Goal: Information Seeking & Learning: Find specific page/section

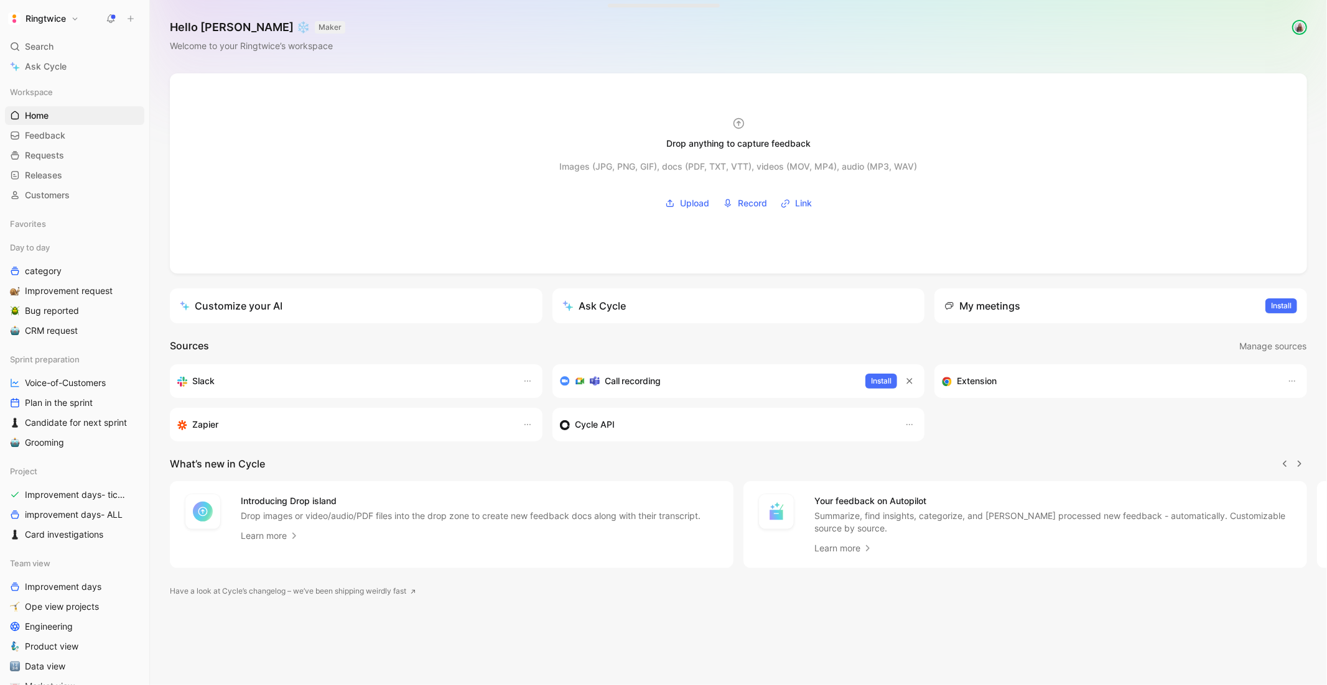
scroll to position [0, 1]
click at [108, 16] on icon at bounding box center [111, 19] width 10 height 10
click at [39, 40] on span "Search" at bounding box center [39, 46] width 29 height 15
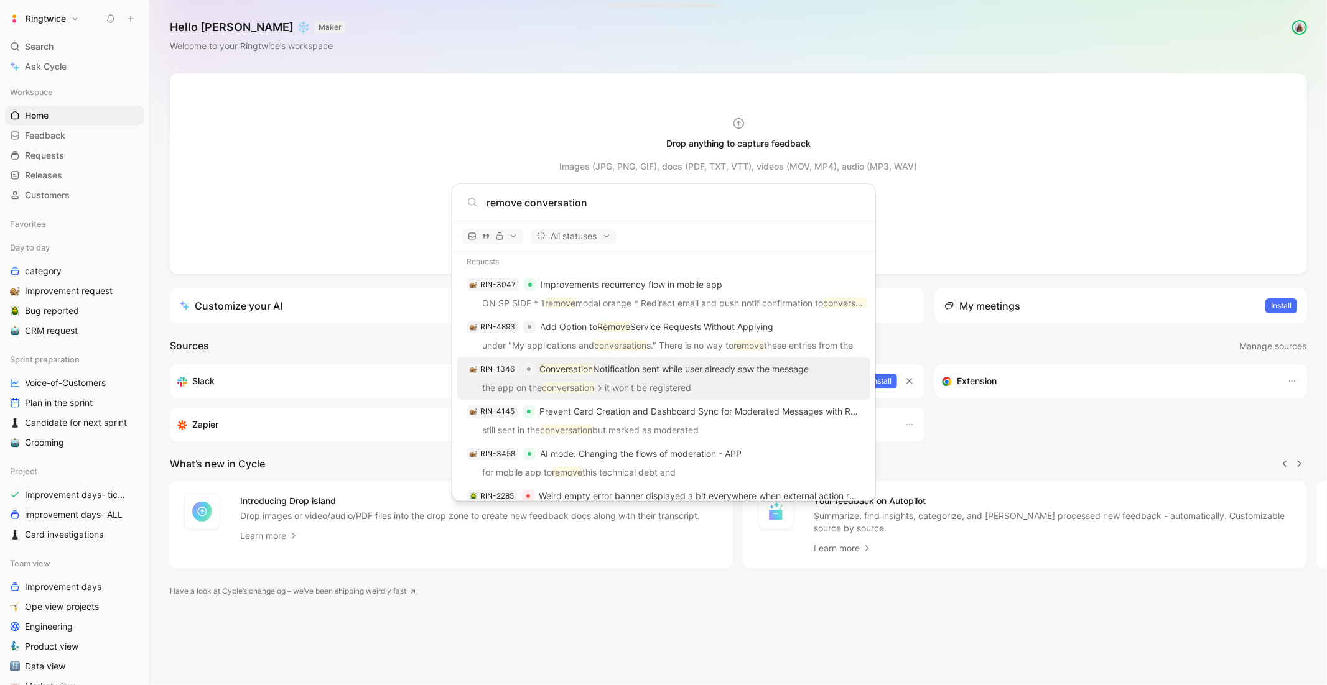
scroll to position [215, 0]
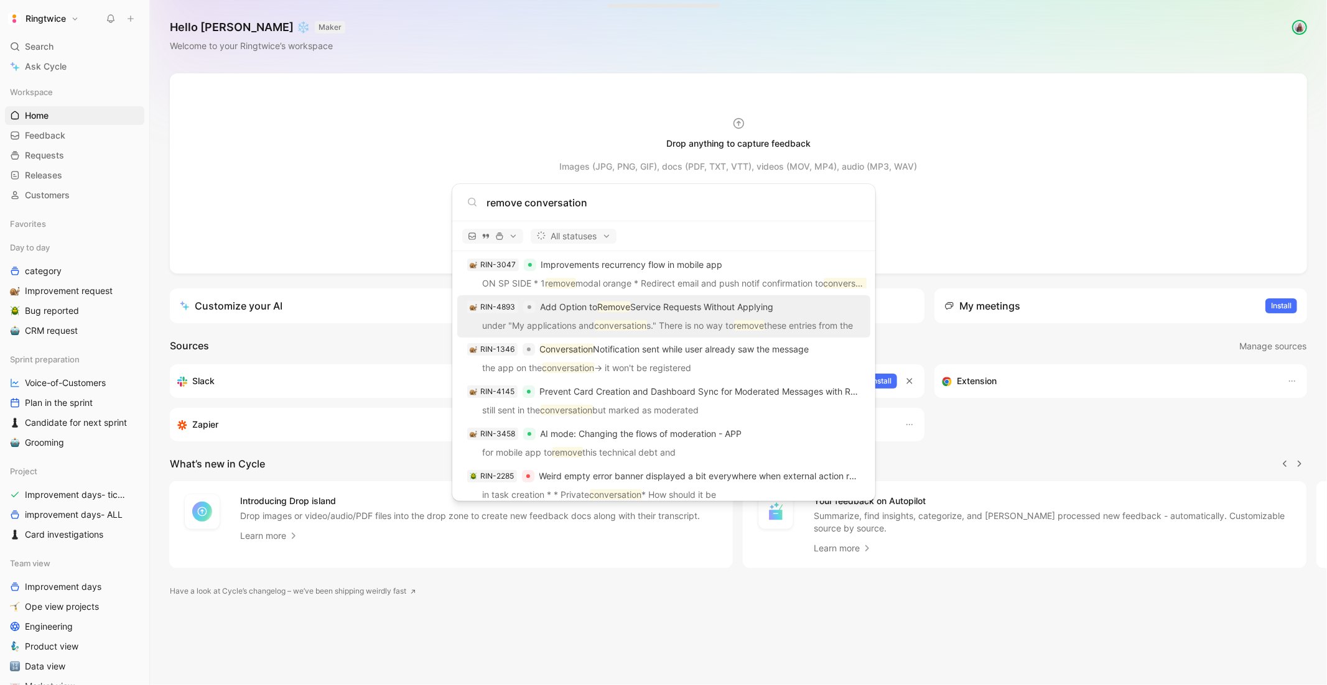
type input "remove conversation"
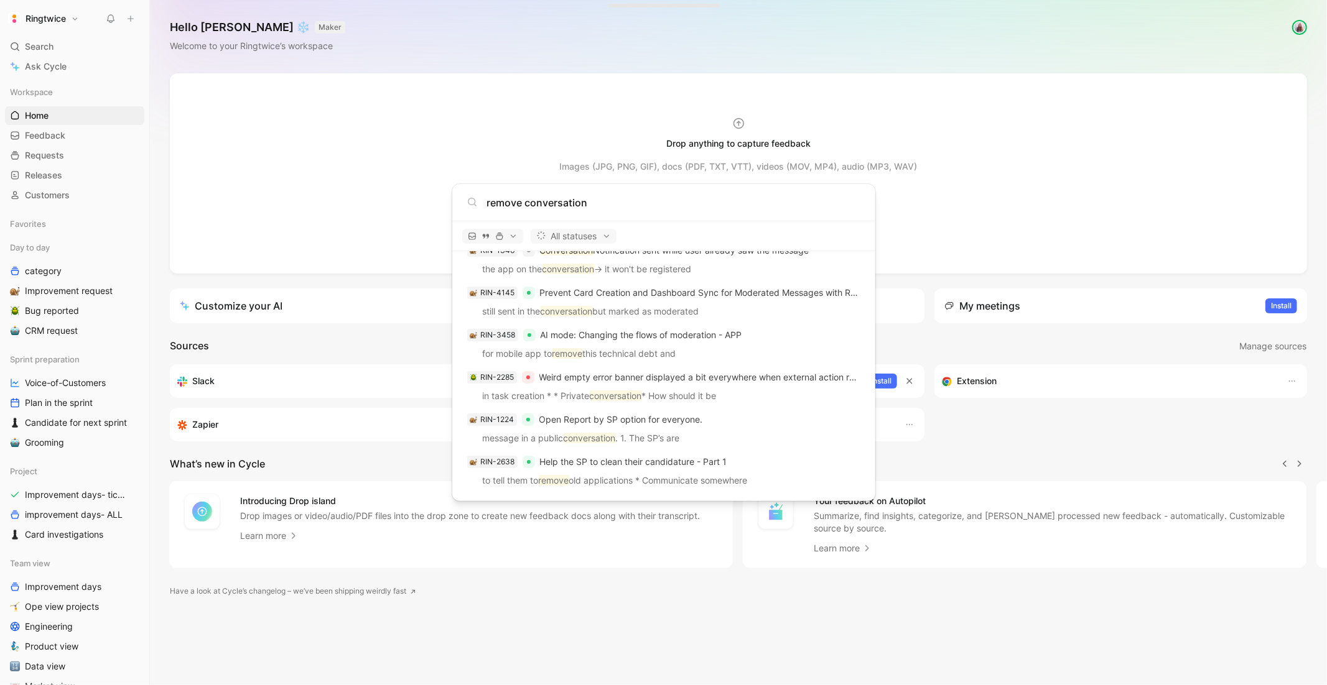
scroll to position [313, 0]
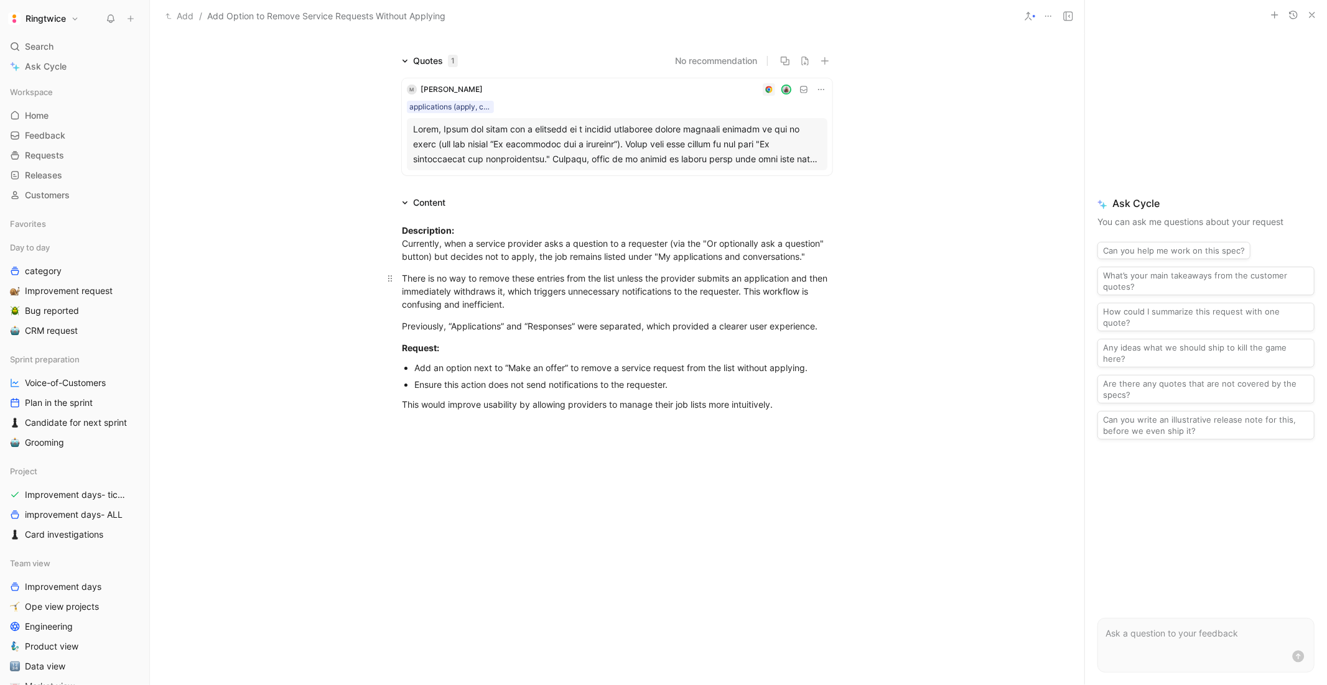
scroll to position [88, 0]
click at [508, 378] on div "Ensure this action does not send notifications to the requester." at bounding box center [623, 384] width 418 height 13
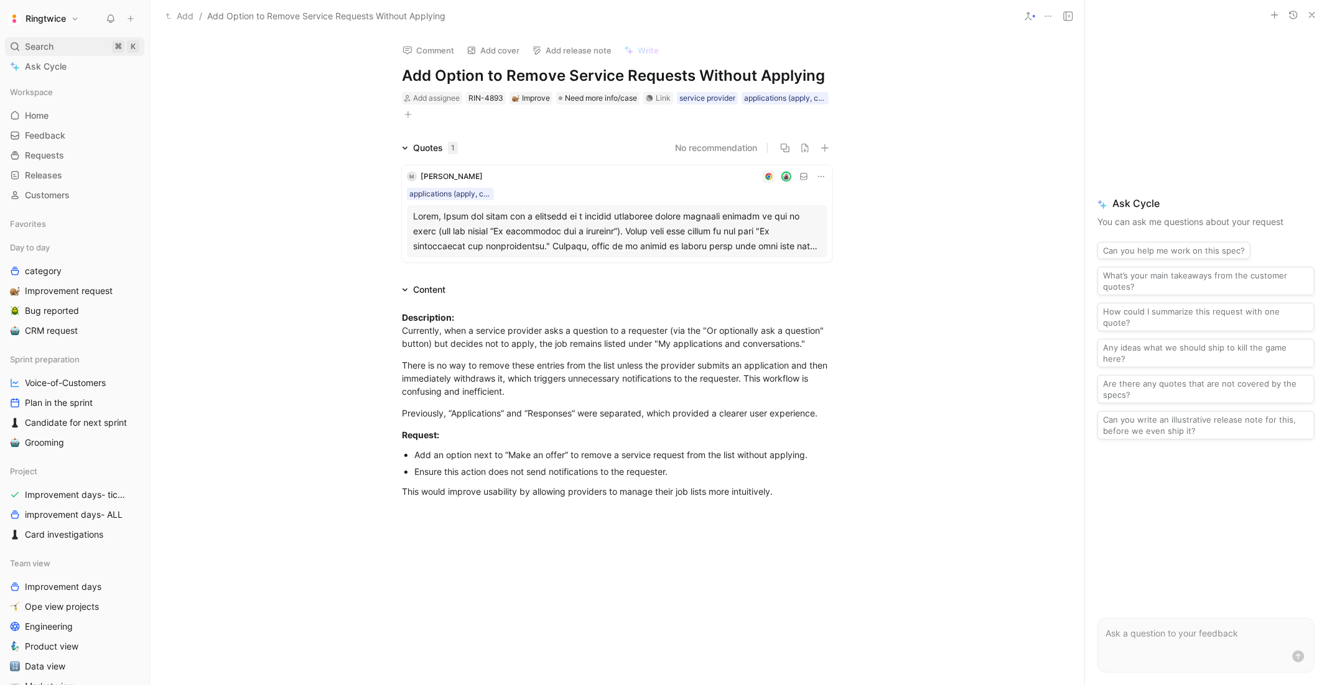
click at [28, 47] on span "Search" at bounding box center [39, 46] width 29 height 15
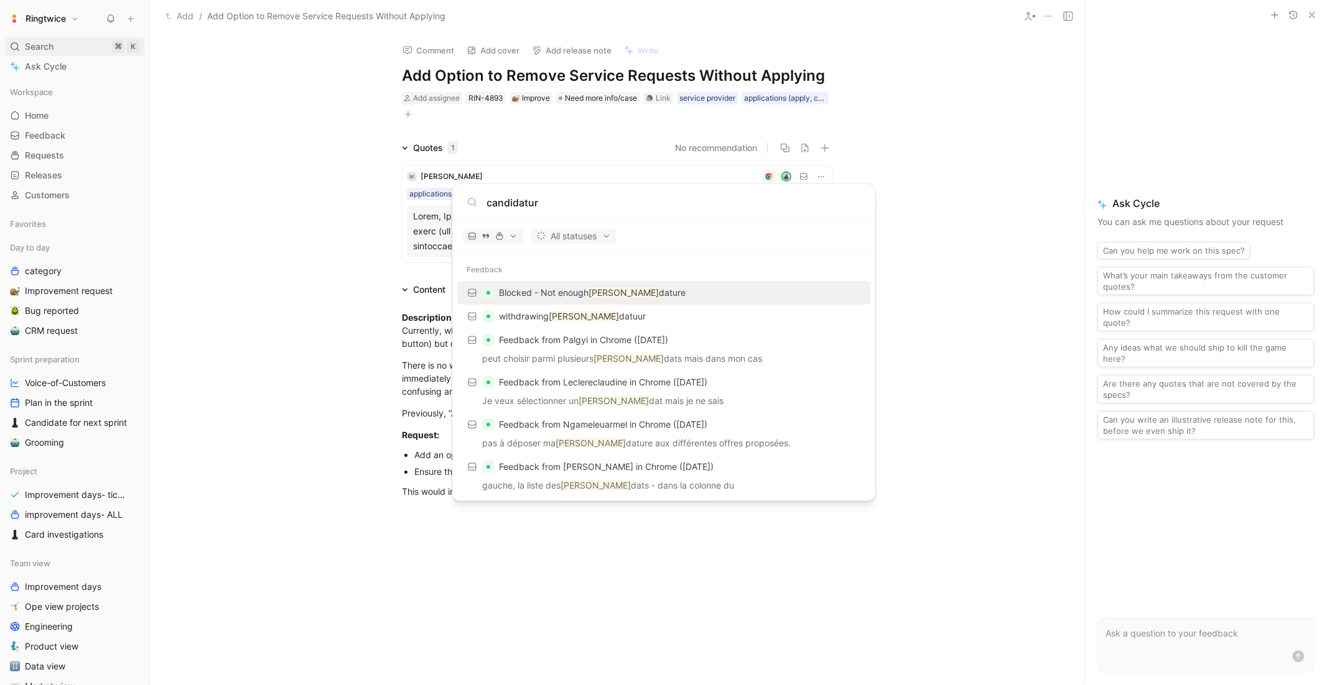
type input "candidature"
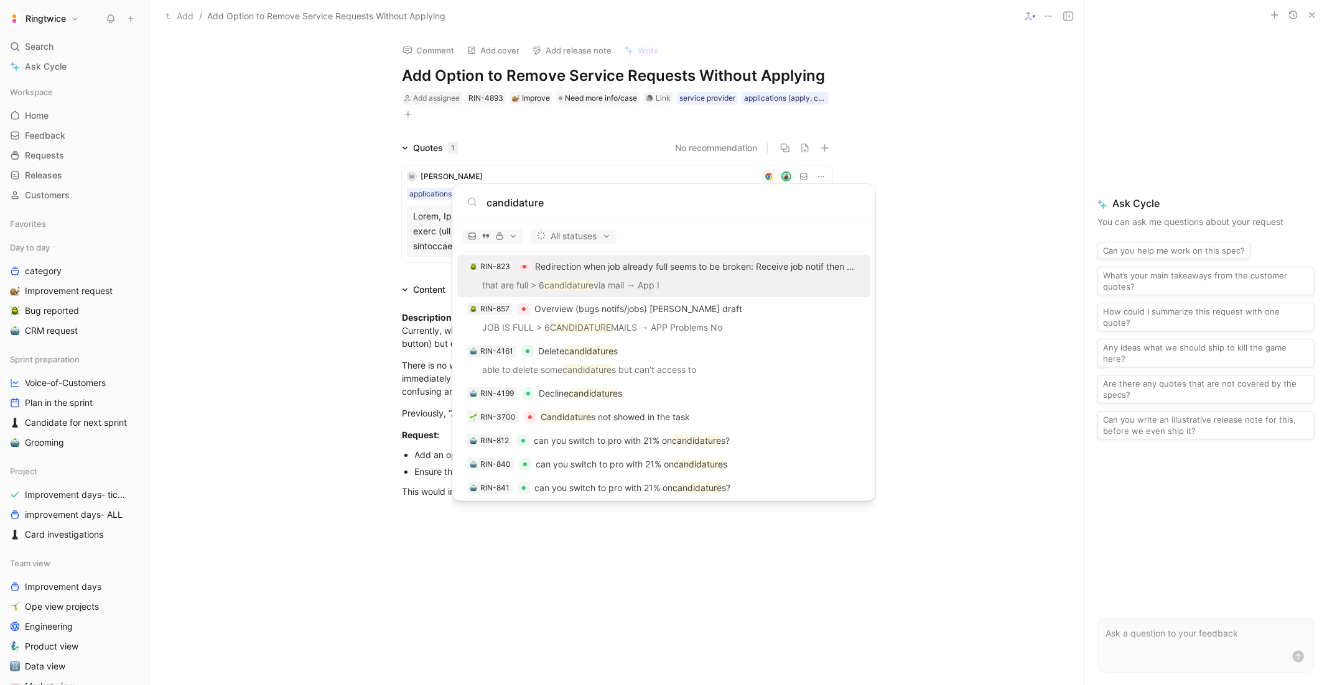
scroll to position [2066, 0]
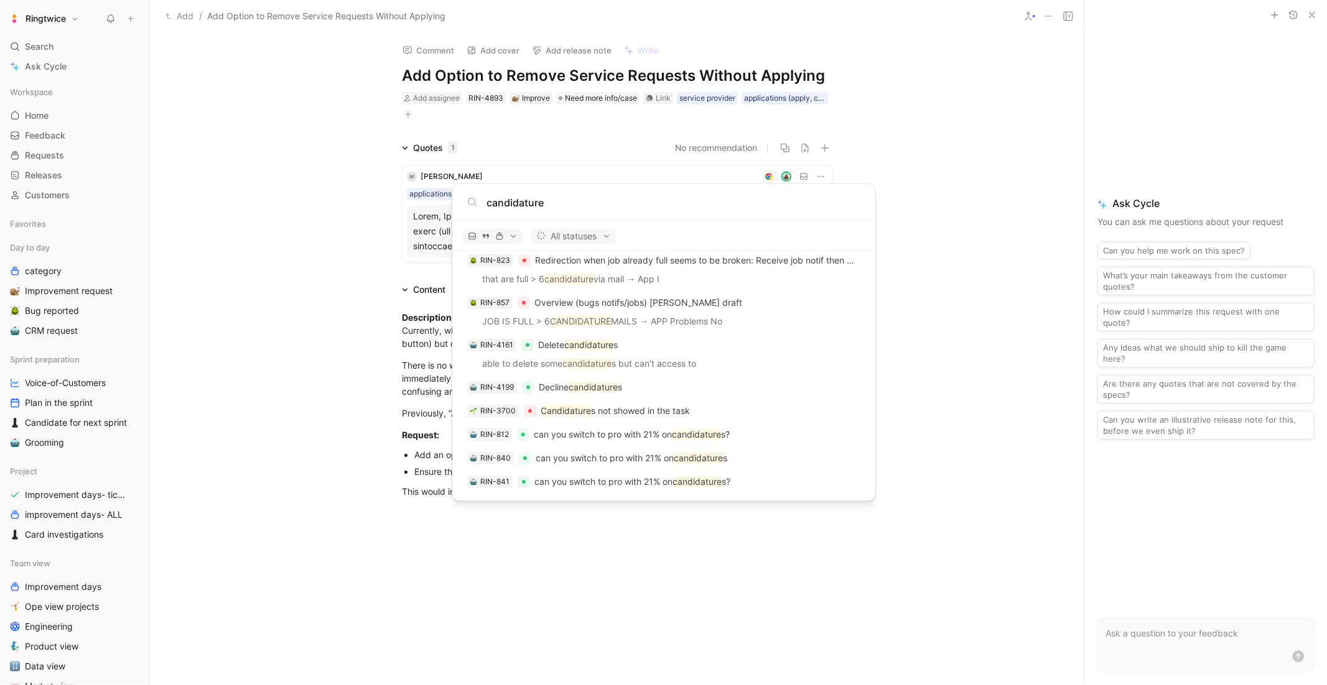
drag, startPoint x: 542, startPoint y: 203, endPoint x: 471, endPoint y: 202, distance: 71.5
click at [471, 202] on div "candidature" at bounding box center [663, 202] width 393 height 15
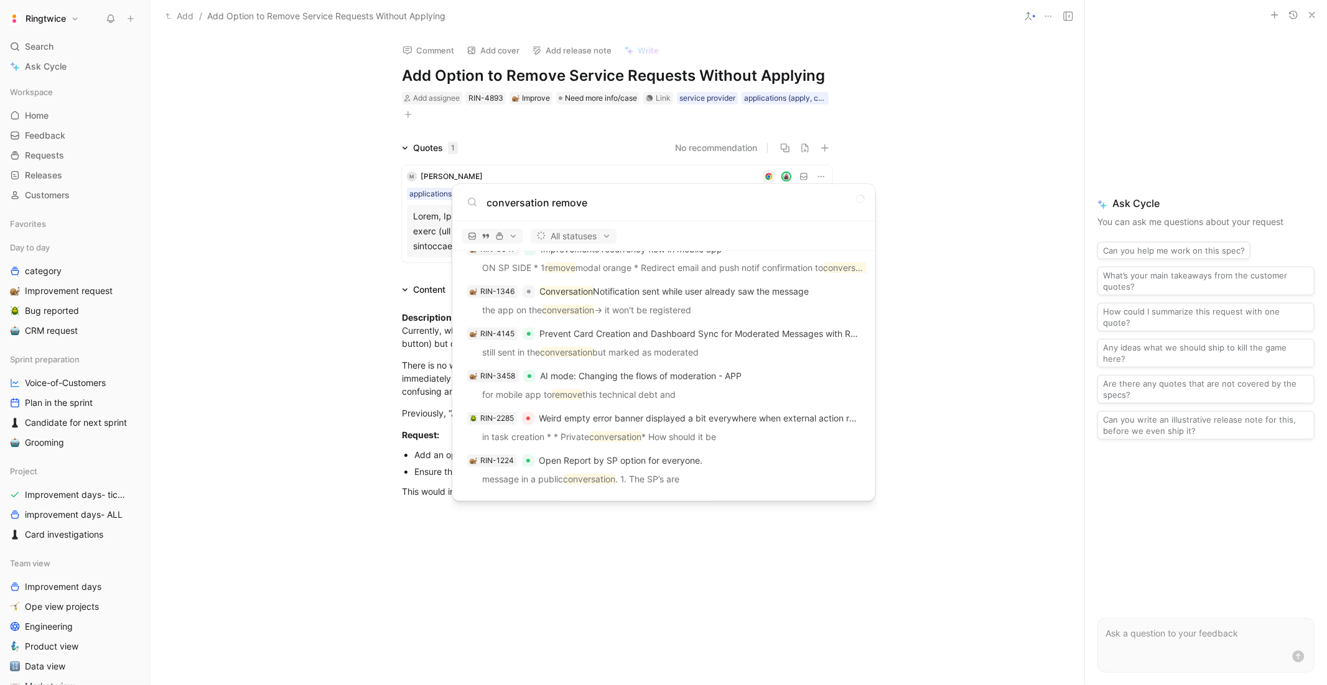
scroll to position [187, 0]
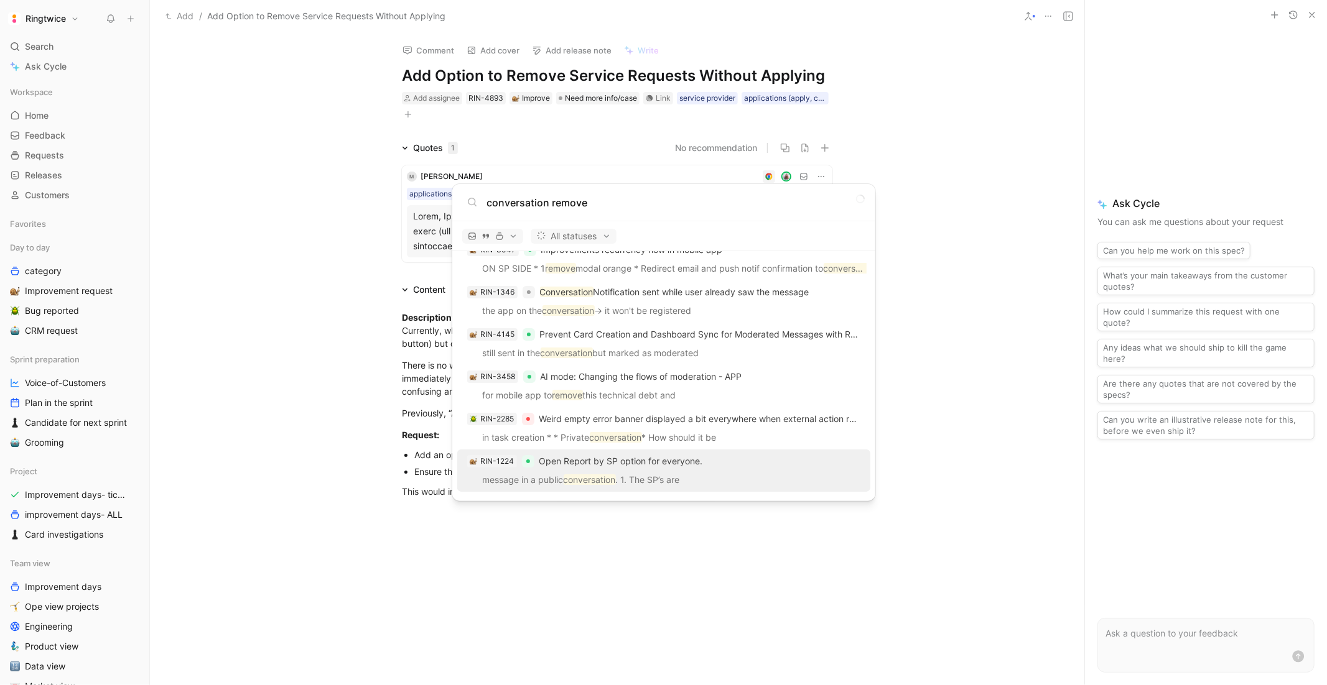
type input "conversation remove"
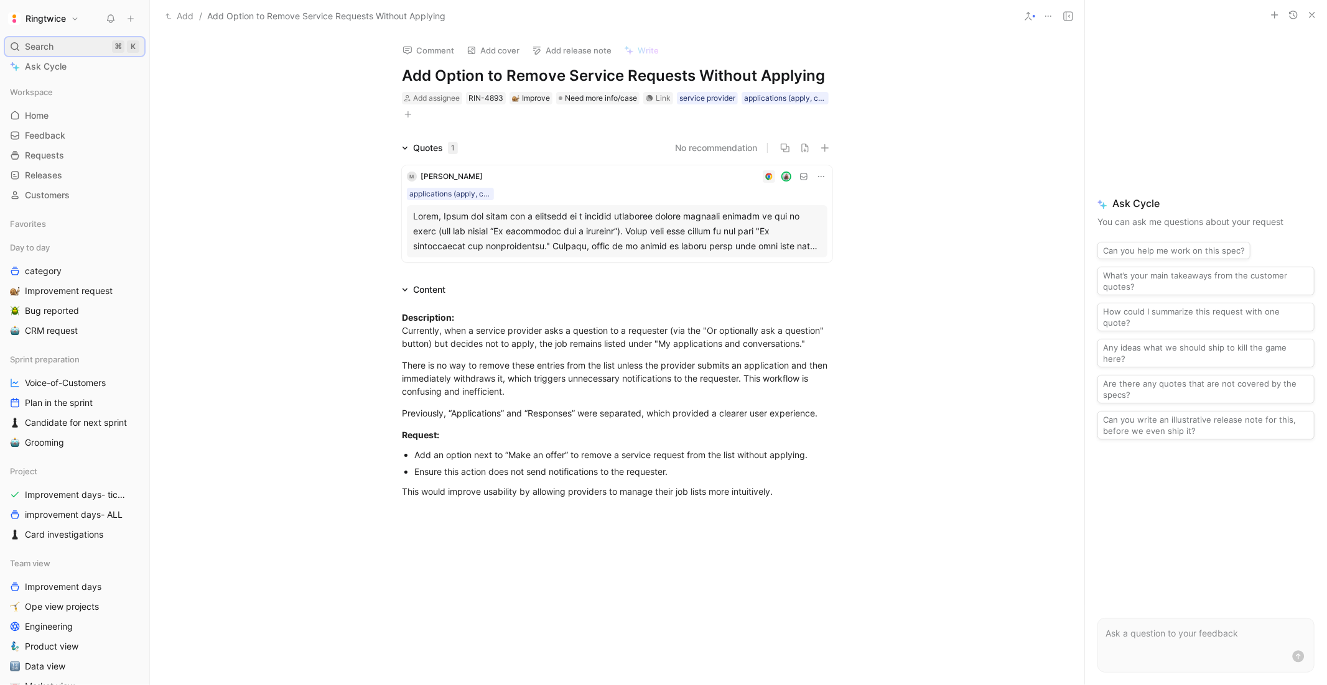
click at [40, 50] on span "Search" at bounding box center [39, 46] width 29 height 15
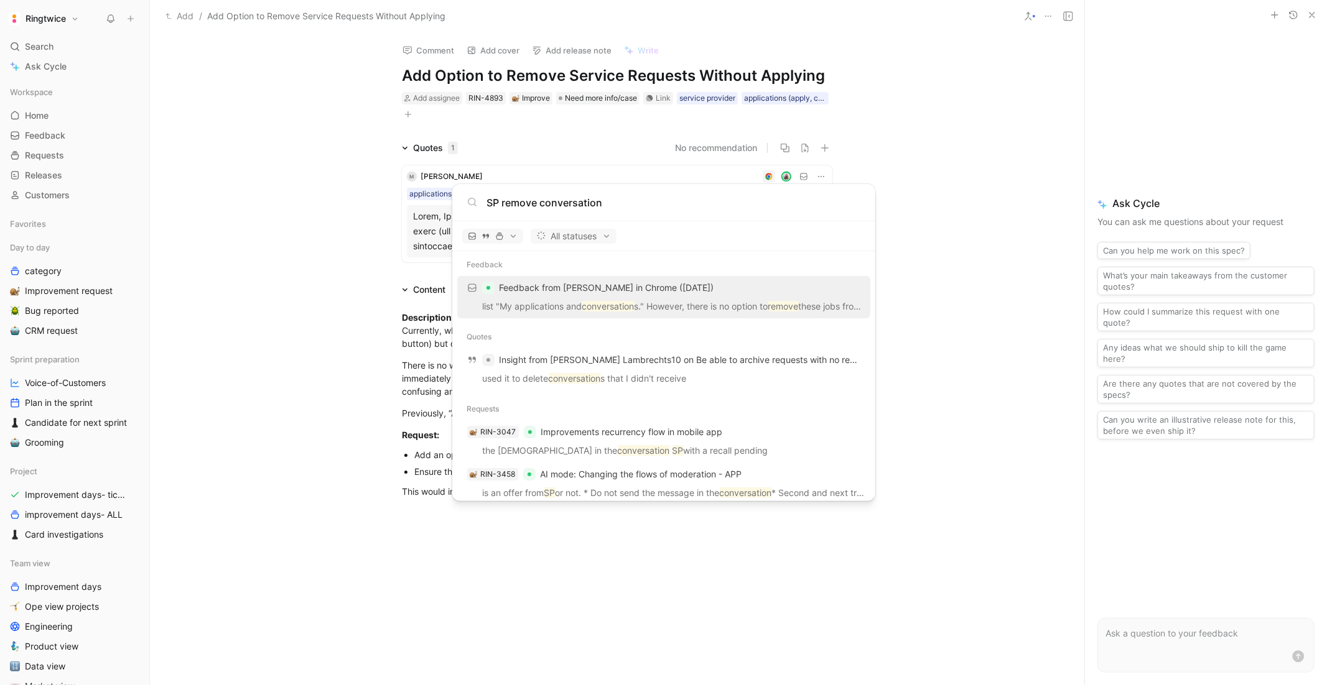
scroll to position [145, 0]
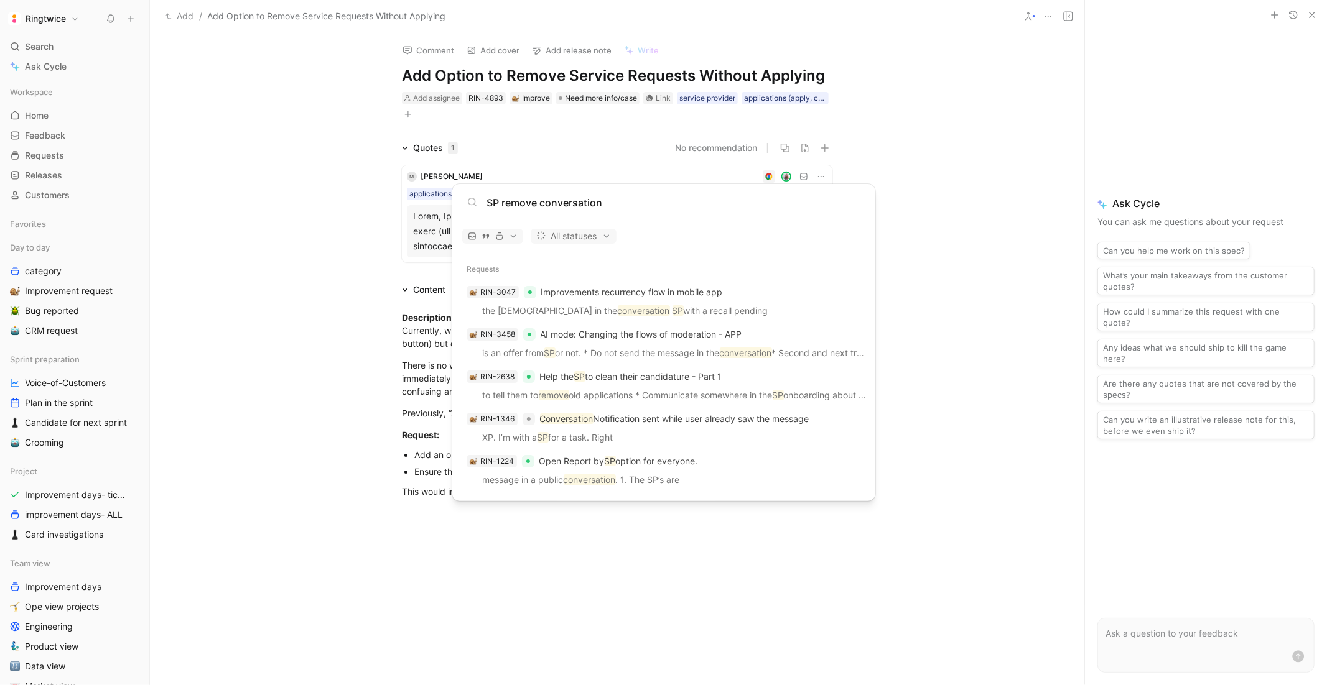
type input "SP remove conversation"
click at [619, 78] on body "Ringtwice Search ⌘ K Ask Cycle Workspace Home G then H Feedback G then F Reques…" at bounding box center [663, 342] width 1327 height 685
click at [619, 78] on h1 "Add Option to Remove Service Requests Without Applying" at bounding box center [617, 76] width 430 height 20
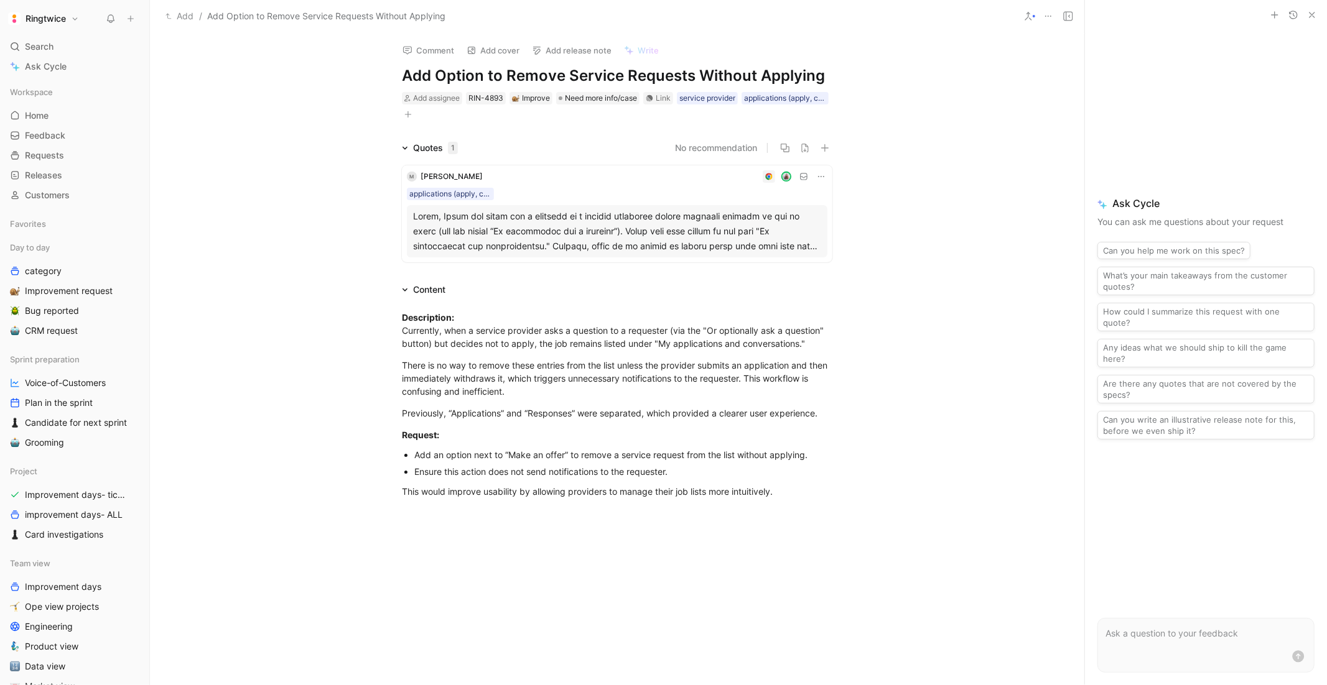
copy h1 "Add Option to Remove Service Requests Without Applying"
click at [1217, 79] on div "Ask Cycle You can ask me questions about your request Can you help me work on t…" at bounding box center [1206, 318] width 242 height 576
click at [1068, 15] on icon at bounding box center [1068, 16] width 10 height 10
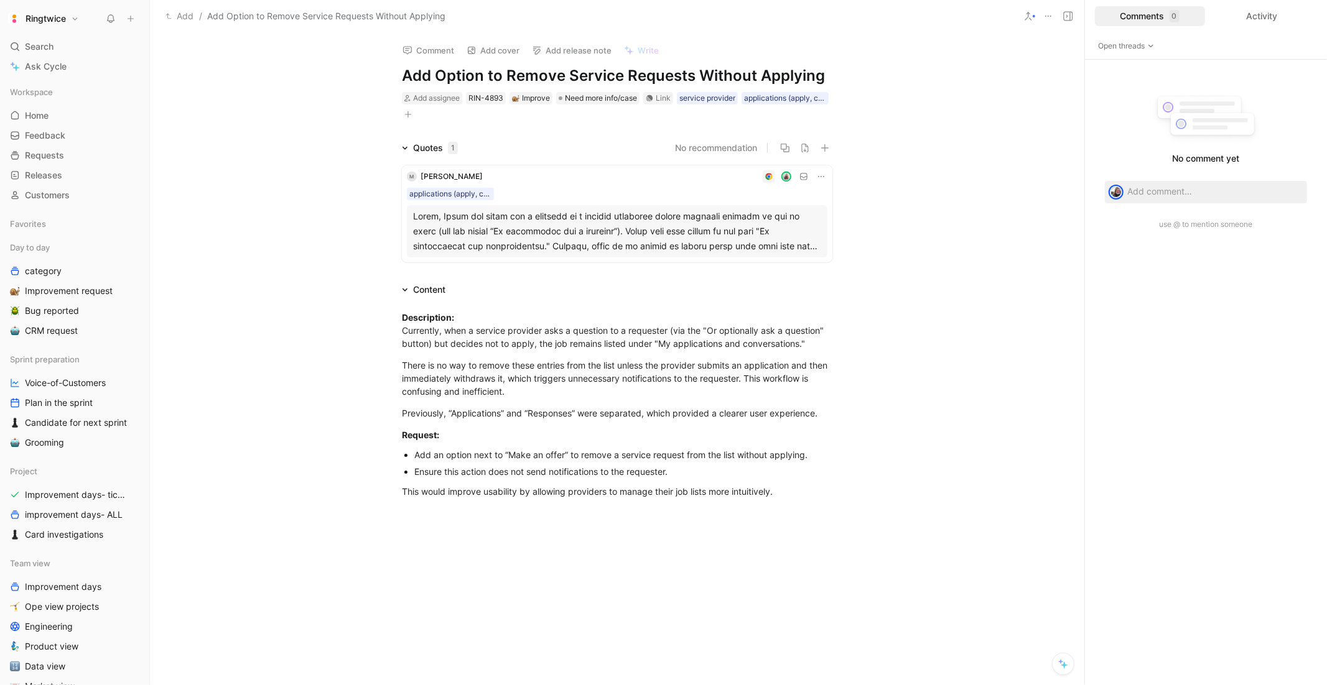
click at [1068, 15] on icon at bounding box center [1068, 16] width 10 height 10
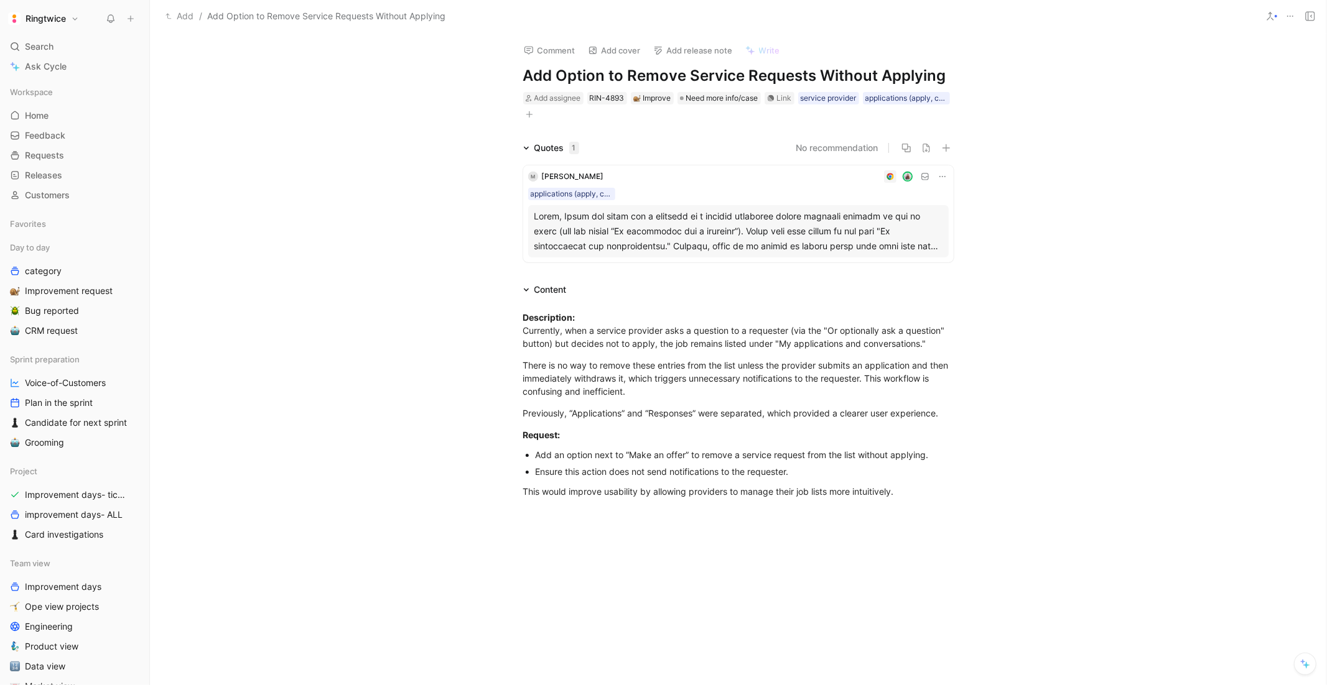
click at [1068, 15] on div "Add / Add Option to Remove Service Requests Without Applying" at bounding box center [706, 16] width 1100 height 20
click at [1307, 12] on use at bounding box center [1310, 16] width 9 height 9
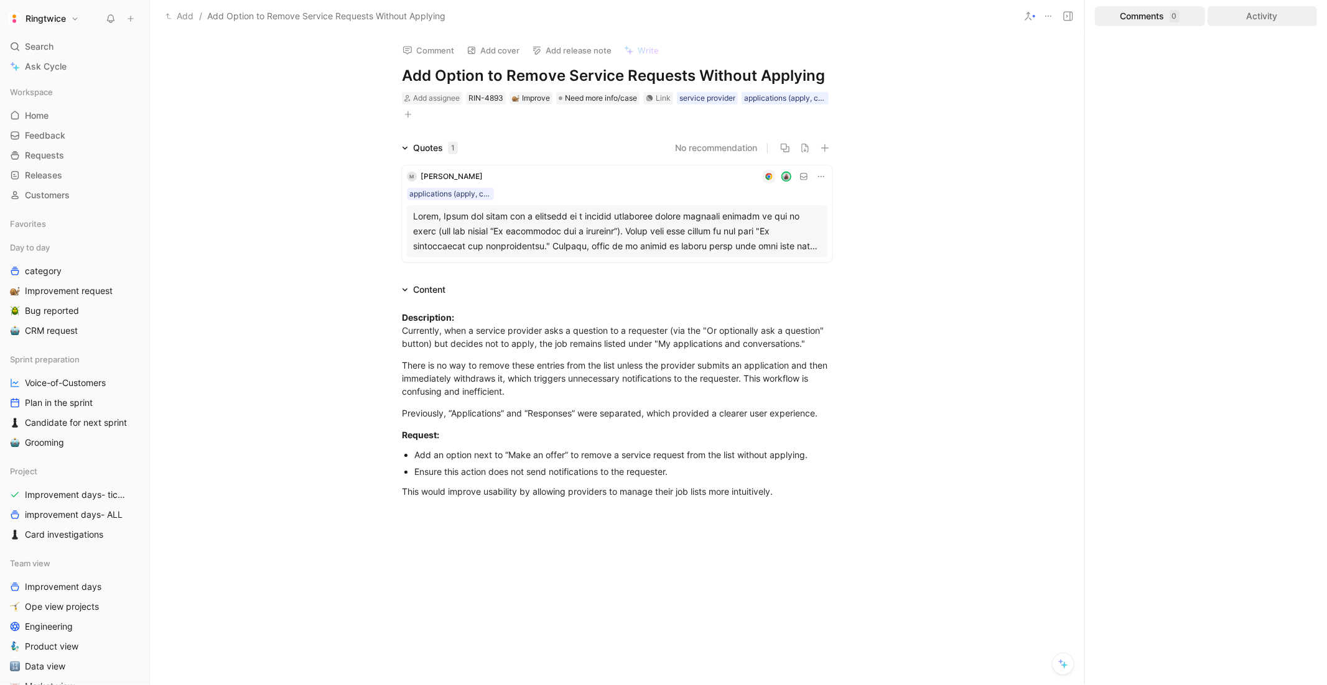
click at [1287, 19] on div "Activity" at bounding box center [1262, 16] width 110 height 20
click at [1169, 14] on div "Comments 0" at bounding box center [1150, 16] width 110 height 20
